Goal: Task Accomplishment & Management: Manage account settings

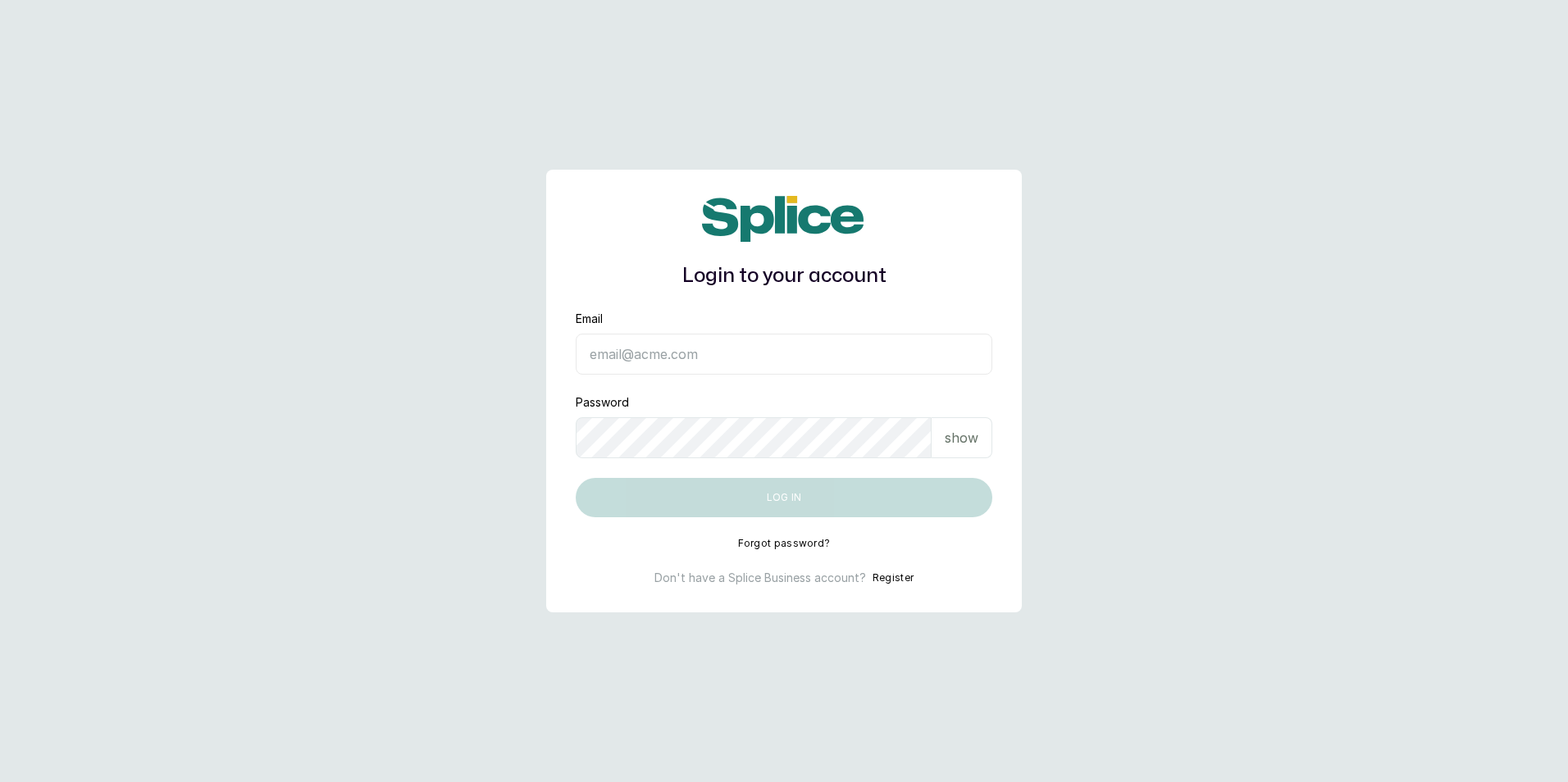
drag, startPoint x: 0, startPoint y: 0, endPoint x: 658, endPoint y: 350, distance: 745.3
click at [658, 350] on input "Email" at bounding box center [784, 353] width 417 height 41
drag, startPoint x: 619, startPoint y: 361, endPoint x: 607, endPoint y: 354, distance: 13.9
click at [617, 360] on input "Email" at bounding box center [784, 353] width 417 height 41
click at [640, 357] on input "Email" at bounding box center [784, 353] width 417 height 41
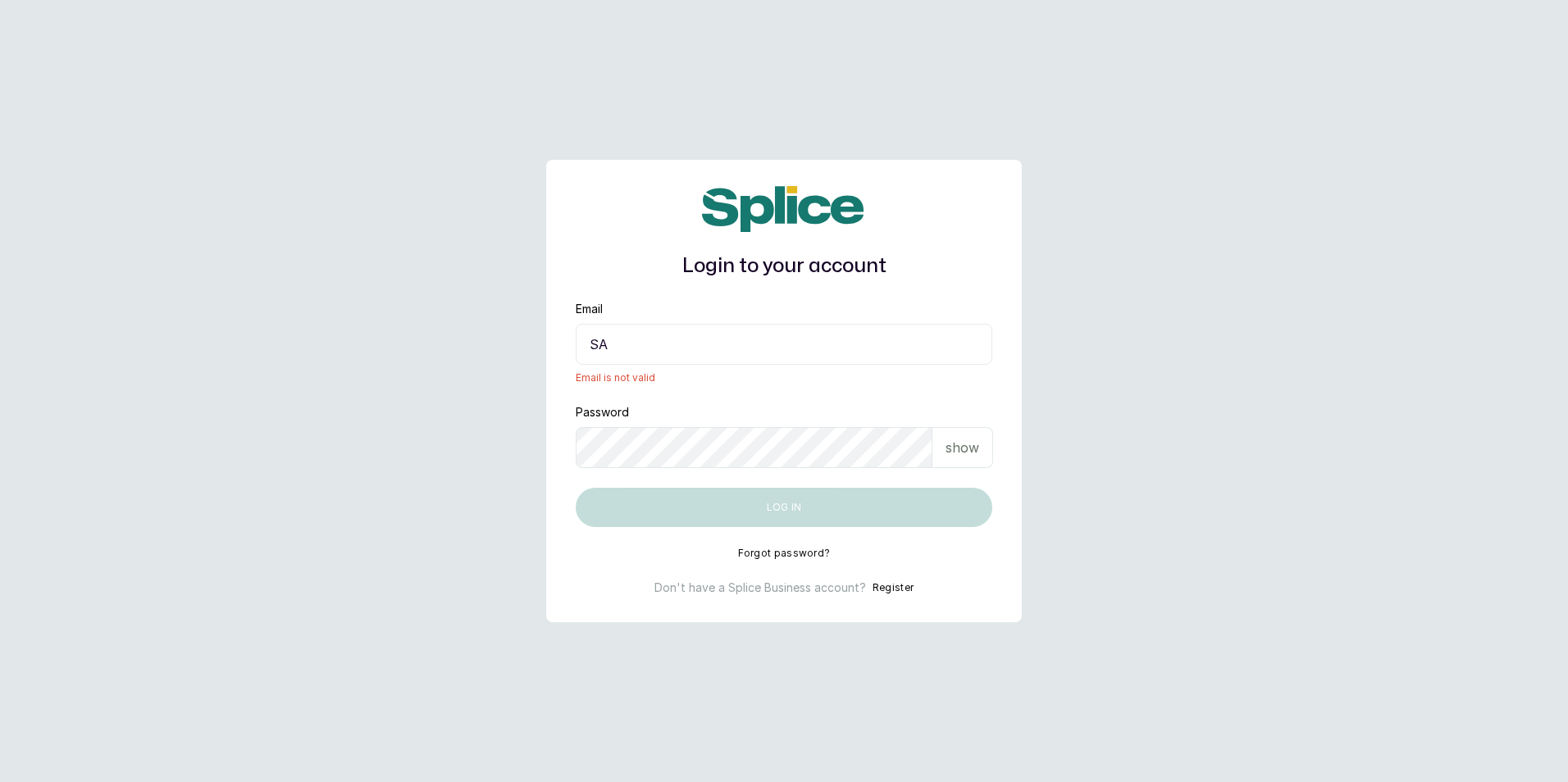
type input "S"
type input "a"
type input "[PERSON_NAME]"
drag, startPoint x: 641, startPoint y: 340, endPoint x: 471, endPoint y: 361, distance: 171.3
click at [471, 361] on main "Login to your account Email [PERSON_NAME] Email is not valid Password show Log …" at bounding box center [784, 391] width 1568 height 782
